Goal: Information Seeking & Learning: Find specific fact

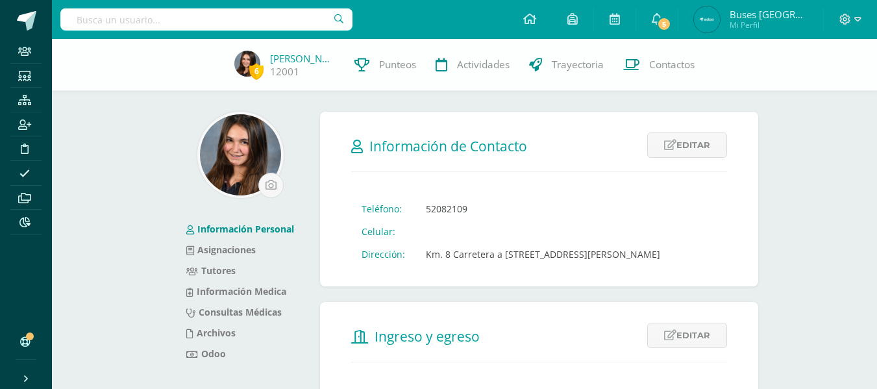
click at [206, 18] on input "text" at bounding box center [206, 19] width 292 height 22
type input "chicas"
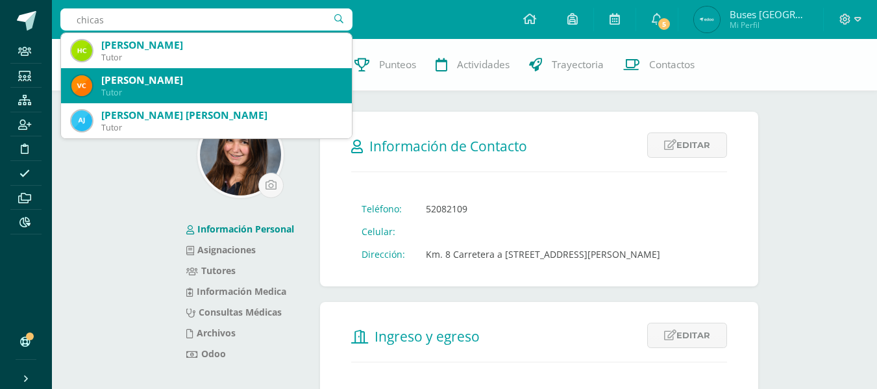
click at [191, 84] on div "Victor Ernesto Chicas Arias" at bounding box center [221, 80] width 240 height 14
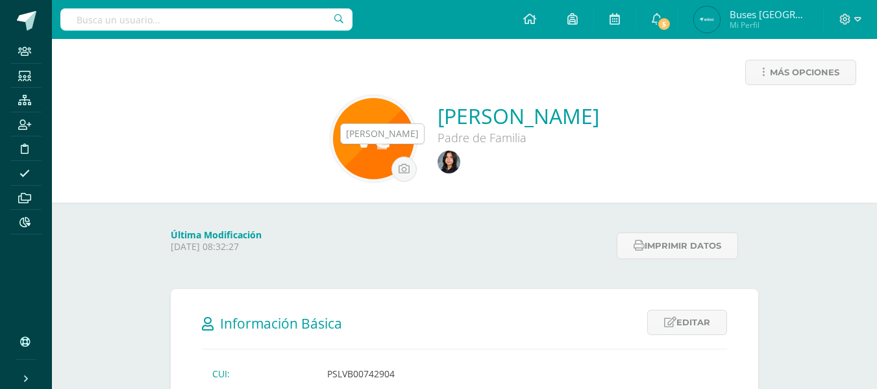
click at [437, 160] on img at bounding box center [448, 162] width 23 height 23
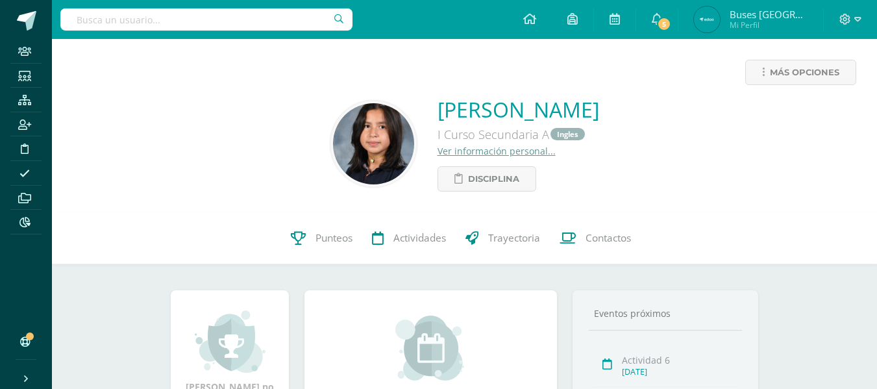
click at [238, 19] on input "text" at bounding box center [206, 19] width 292 height 22
type input "salazar arreagad"
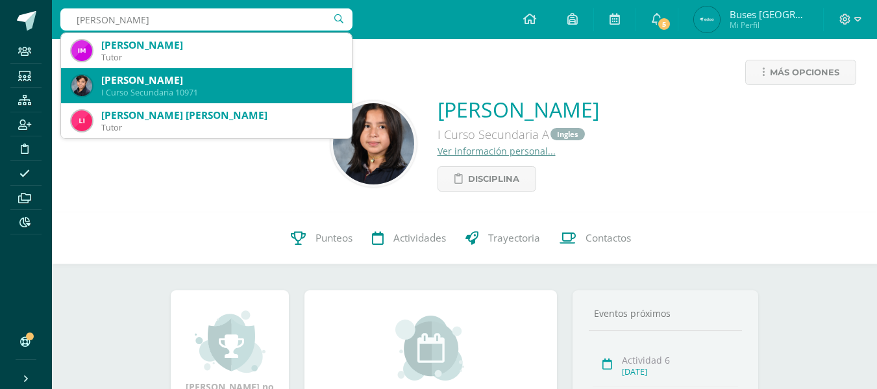
click at [210, 82] on div "Saúl Isaac Salazar Delgado" at bounding box center [221, 80] width 240 height 14
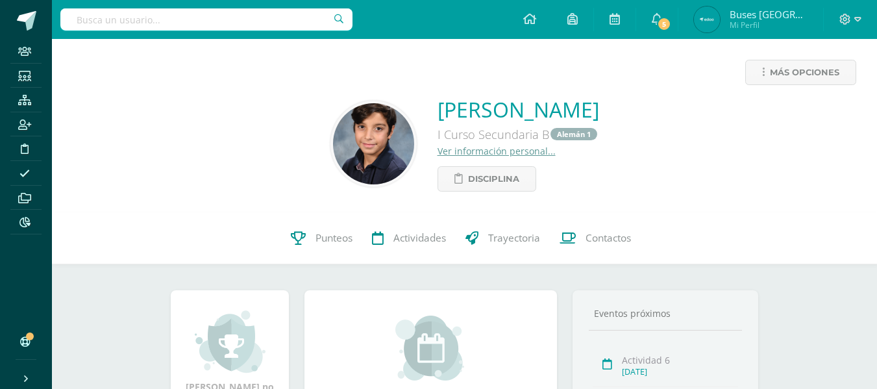
click at [437, 150] on link "Ver información personal..." at bounding box center [496, 151] width 118 height 12
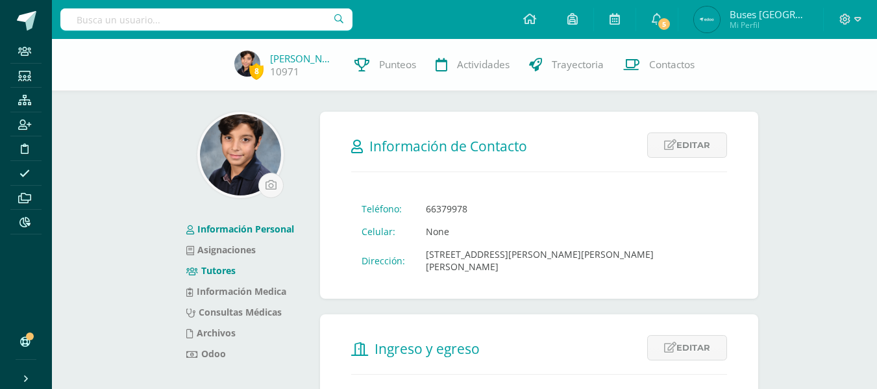
click at [221, 272] on link "Tutores" at bounding box center [210, 270] width 49 height 12
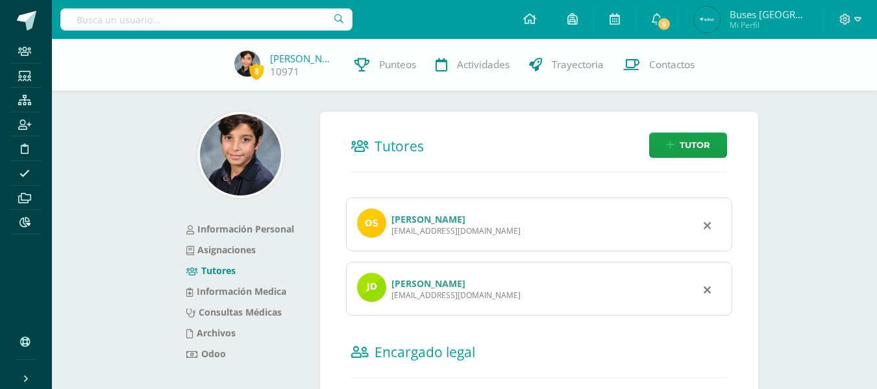
drag, startPoint x: 0, startPoint y: 0, endPoint x: 220, endPoint y: 266, distance: 345.3
click at [220, 266] on link "Tutores" at bounding box center [210, 270] width 49 height 12
click at [465, 282] on link "[PERSON_NAME]" at bounding box center [428, 283] width 74 height 12
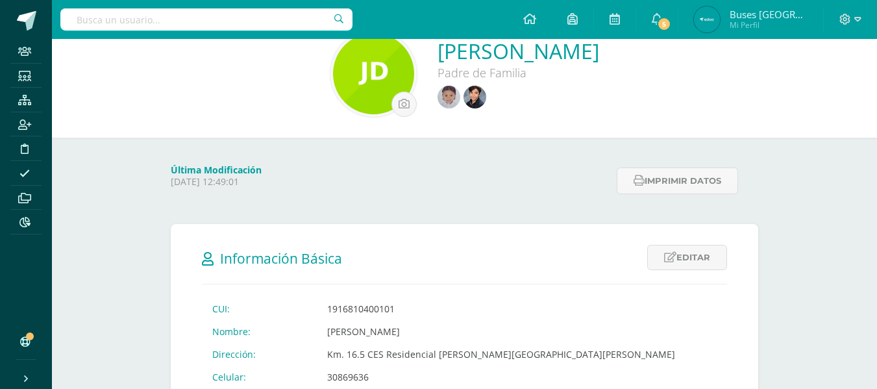
scroll to position [130, 0]
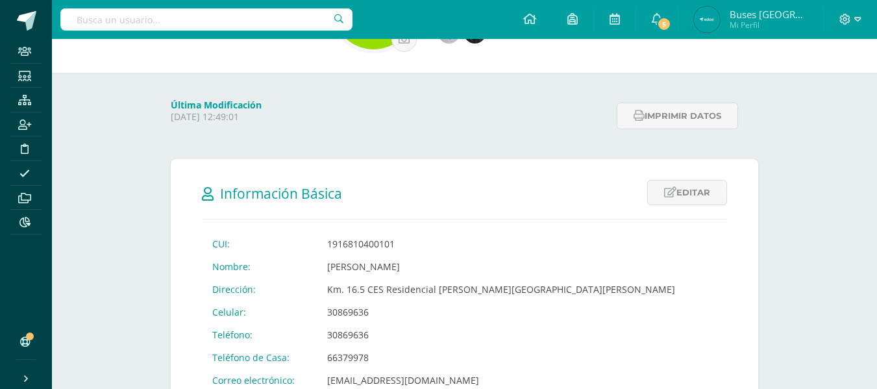
click at [192, 18] on input "text" at bounding box center [206, 19] width 292 height 22
type input "euceda"
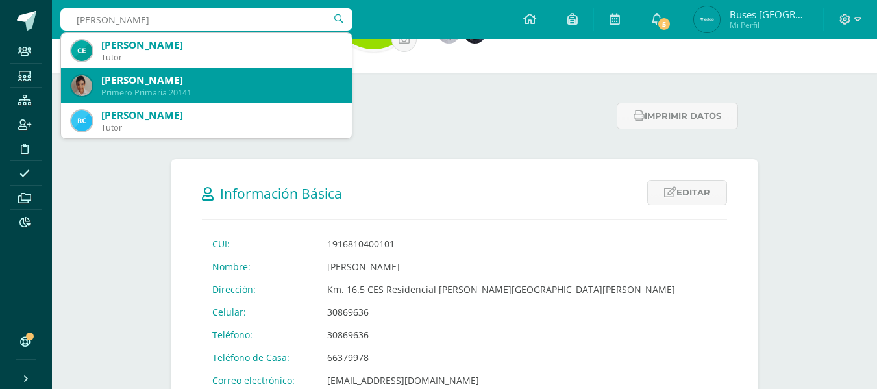
click at [176, 86] on div "SANTIAGO ROBERTO EUCEDA HERNANDEZ" at bounding box center [221, 80] width 240 height 14
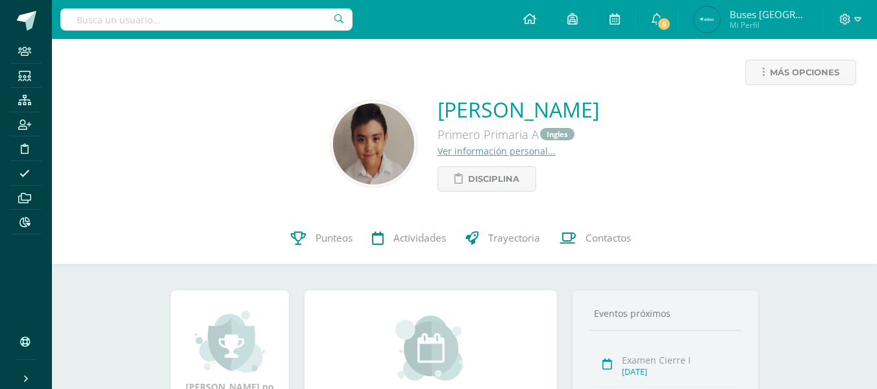
click at [437, 153] on link "Ver información personal..." at bounding box center [496, 151] width 118 height 12
click at [437, 155] on link "Ver información personal..." at bounding box center [496, 151] width 118 height 12
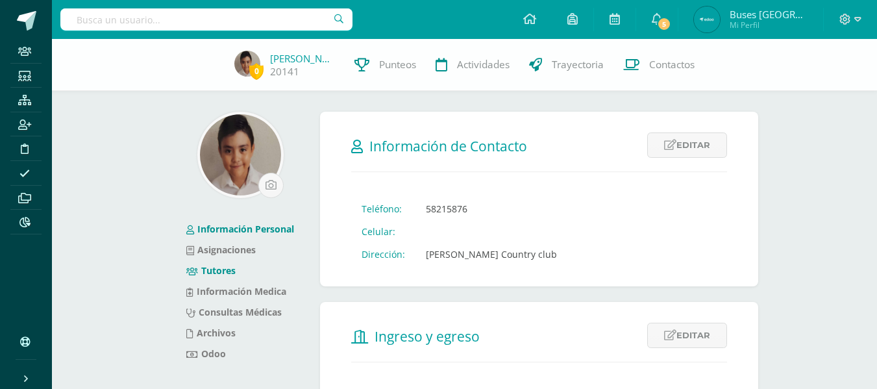
click at [225, 273] on link "Tutores" at bounding box center [210, 270] width 49 height 12
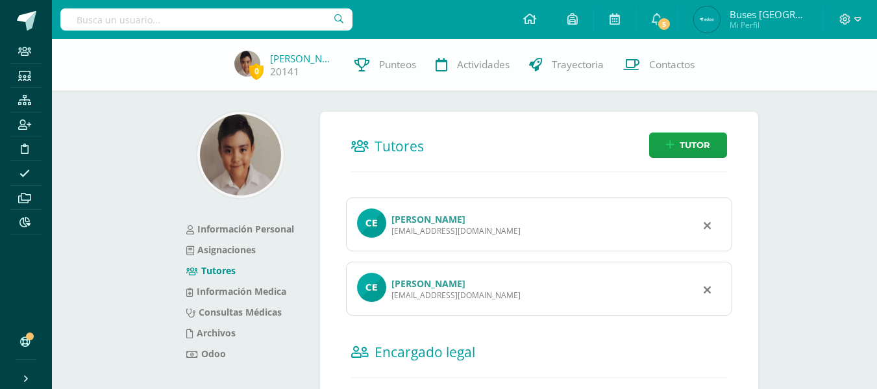
click at [255, 23] on input "text" at bounding box center [206, 19] width 292 height 22
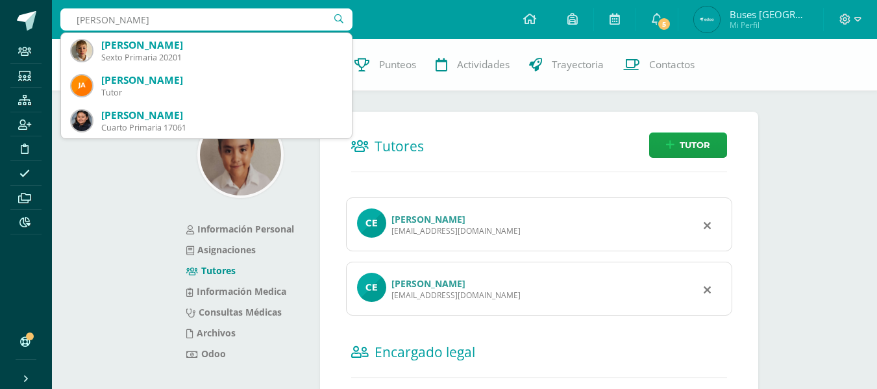
type input "samuel nash"
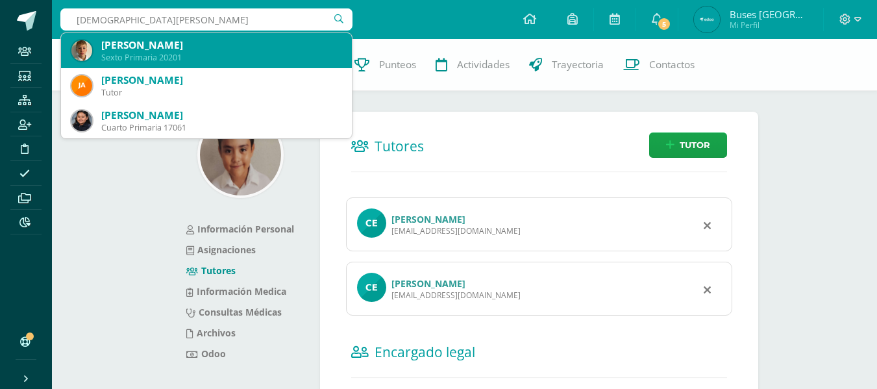
click at [261, 43] on div "Samuel Benjamin Nash Asturias" at bounding box center [221, 45] width 240 height 14
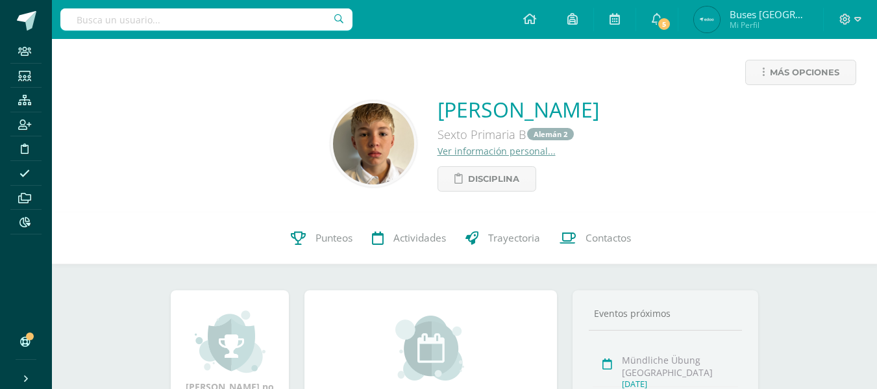
click at [437, 154] on link "Ver información personal..." at bounding box center [496, 151] width 118 height 12
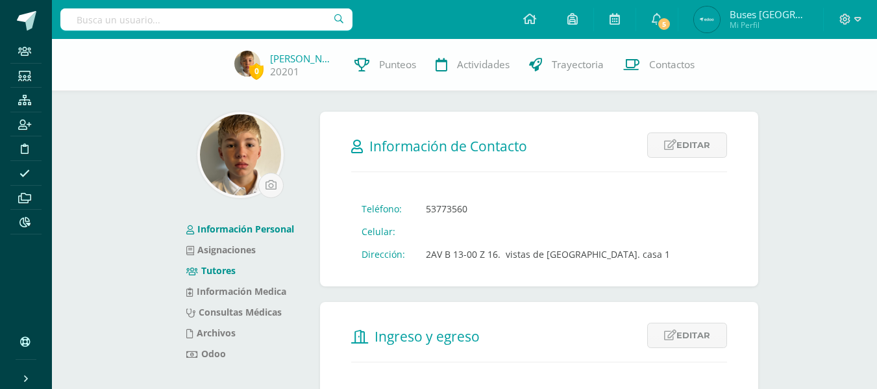
click at [218, 275] on link "Tutores" at bounding box center [210, 270] width 49 height 12
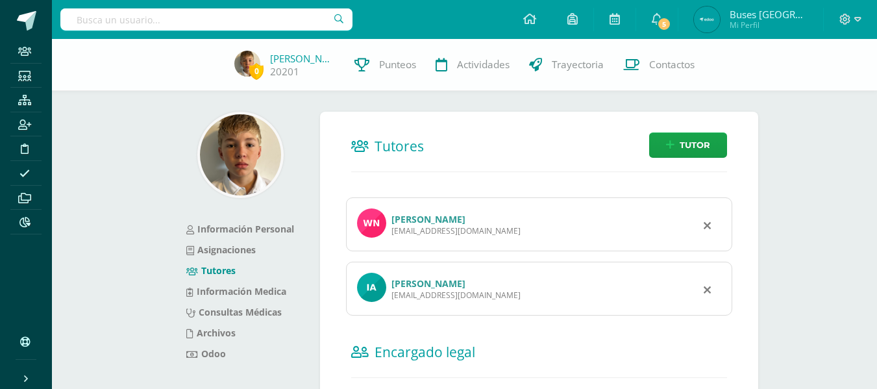
click at [439, 284] on link "Isadora Asturias Coosemans" at bounding box center [428, 283] width 74 height 12
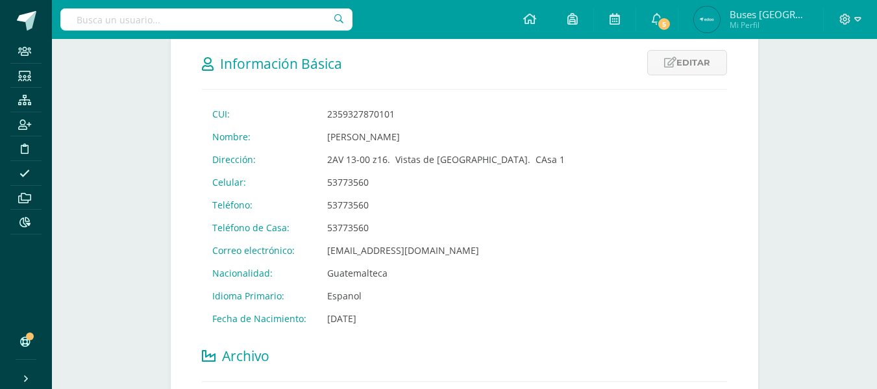
scroll to position [325, 0]
